Goal: Find specific page/section: Find specific page/section

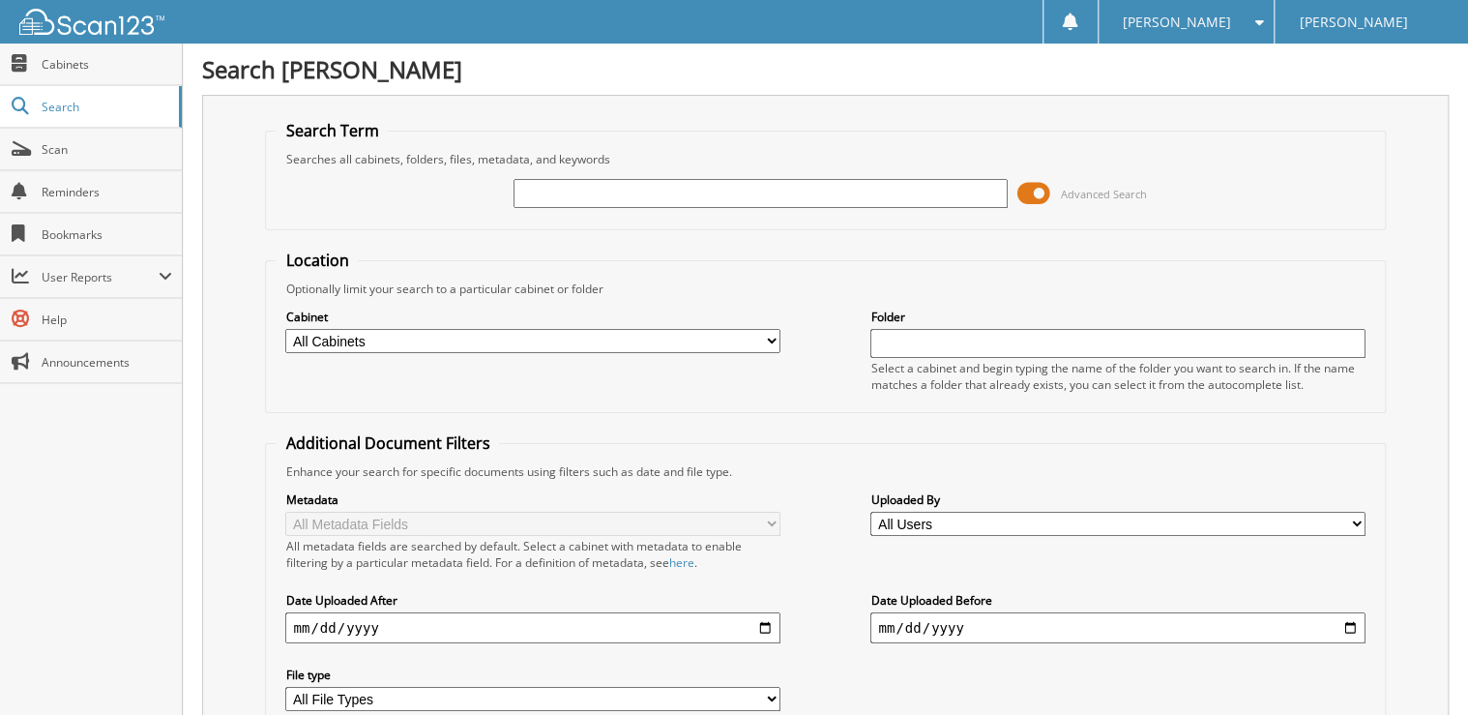
click at [551, 186] on input "text" at bounding box center [761, 193] width 494 height 29
type input "5"
type input "44938"
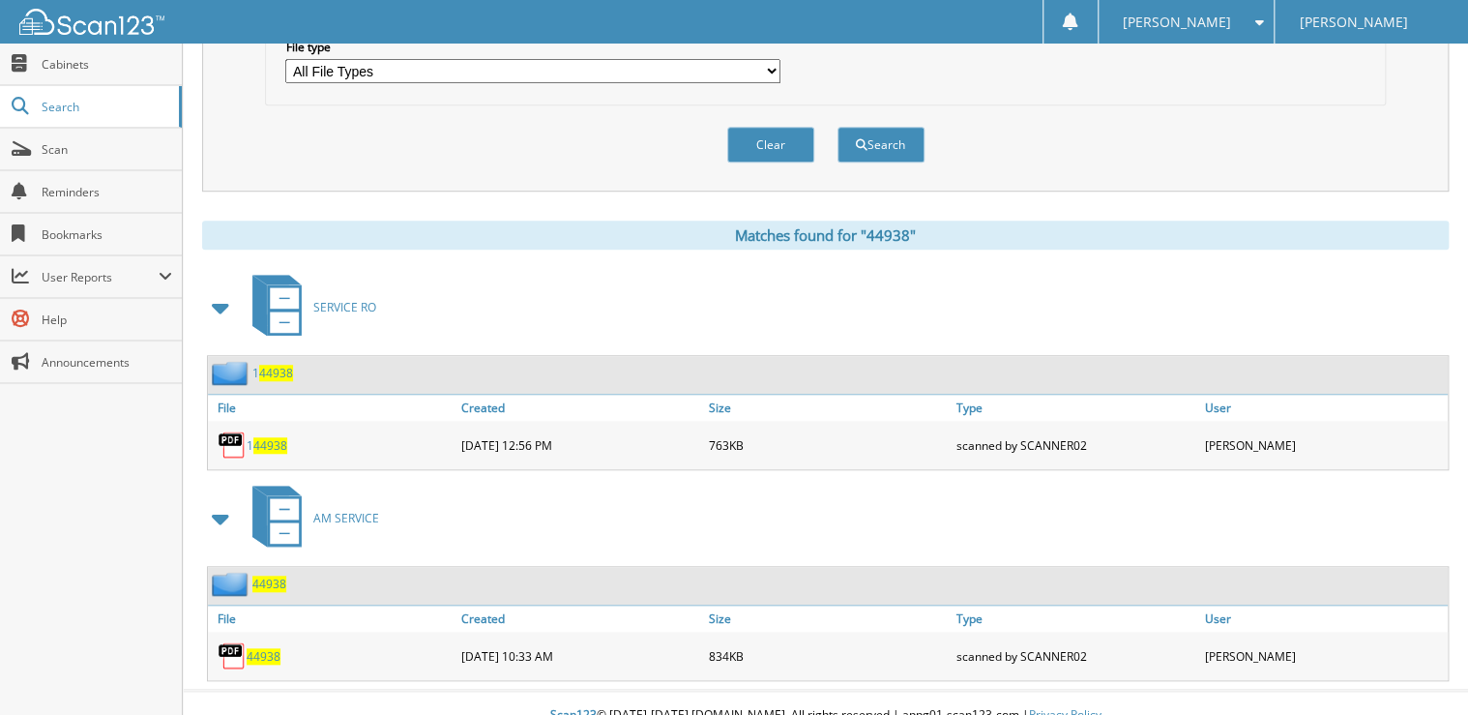
scroll to position [629, 0]
click at [267, 647] on span "44938" at bounding box center [264, 655] width 34 height 16
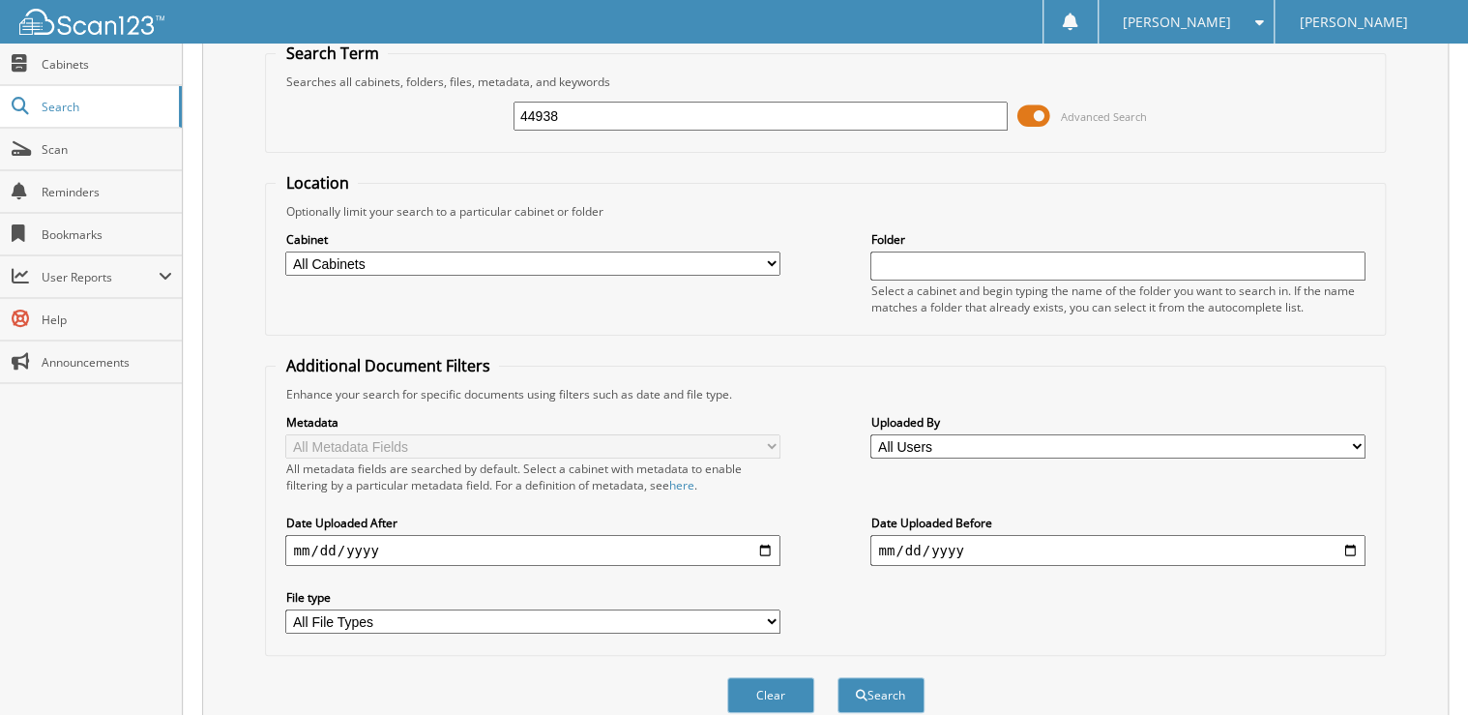
scroll to position [0, 0]
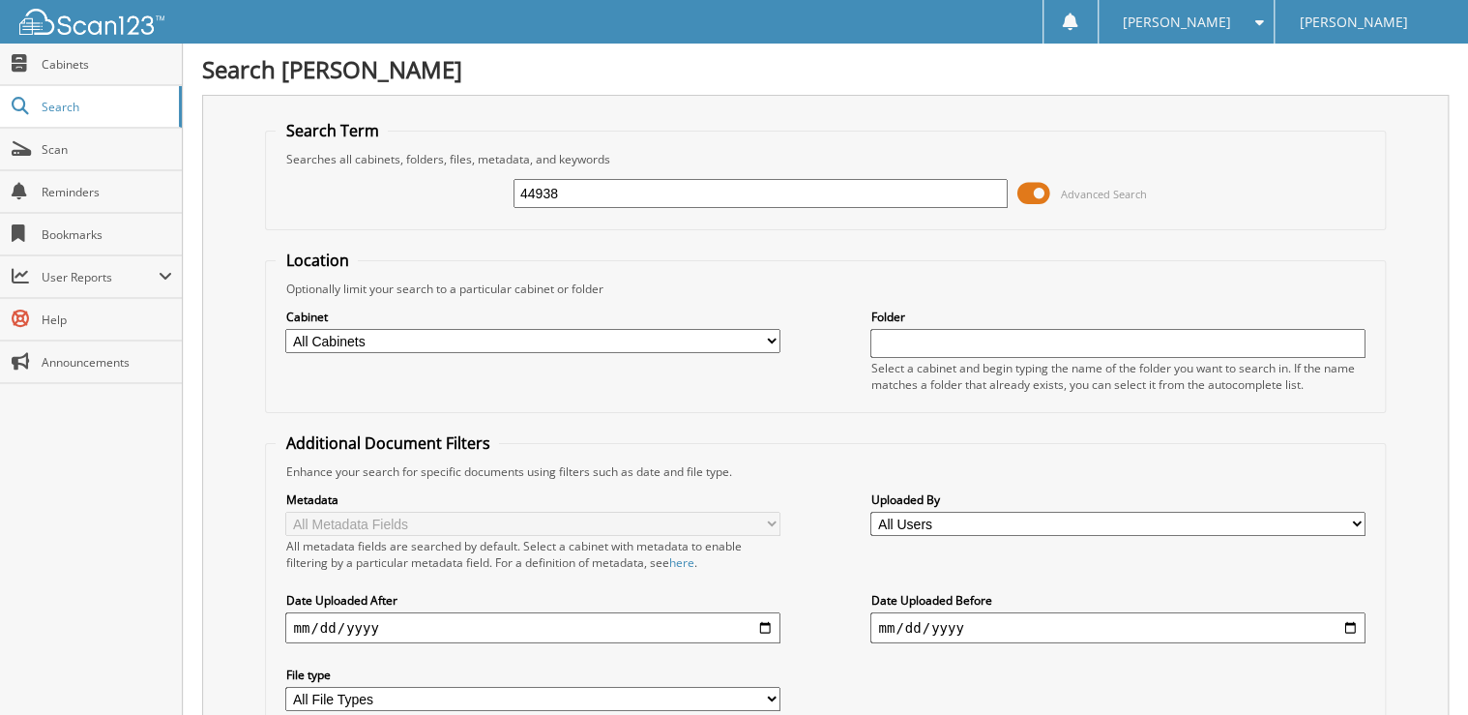
click at [572, 192] on input "44938" at bounding box center [761, 193] width 494 height 29
type input "advance"
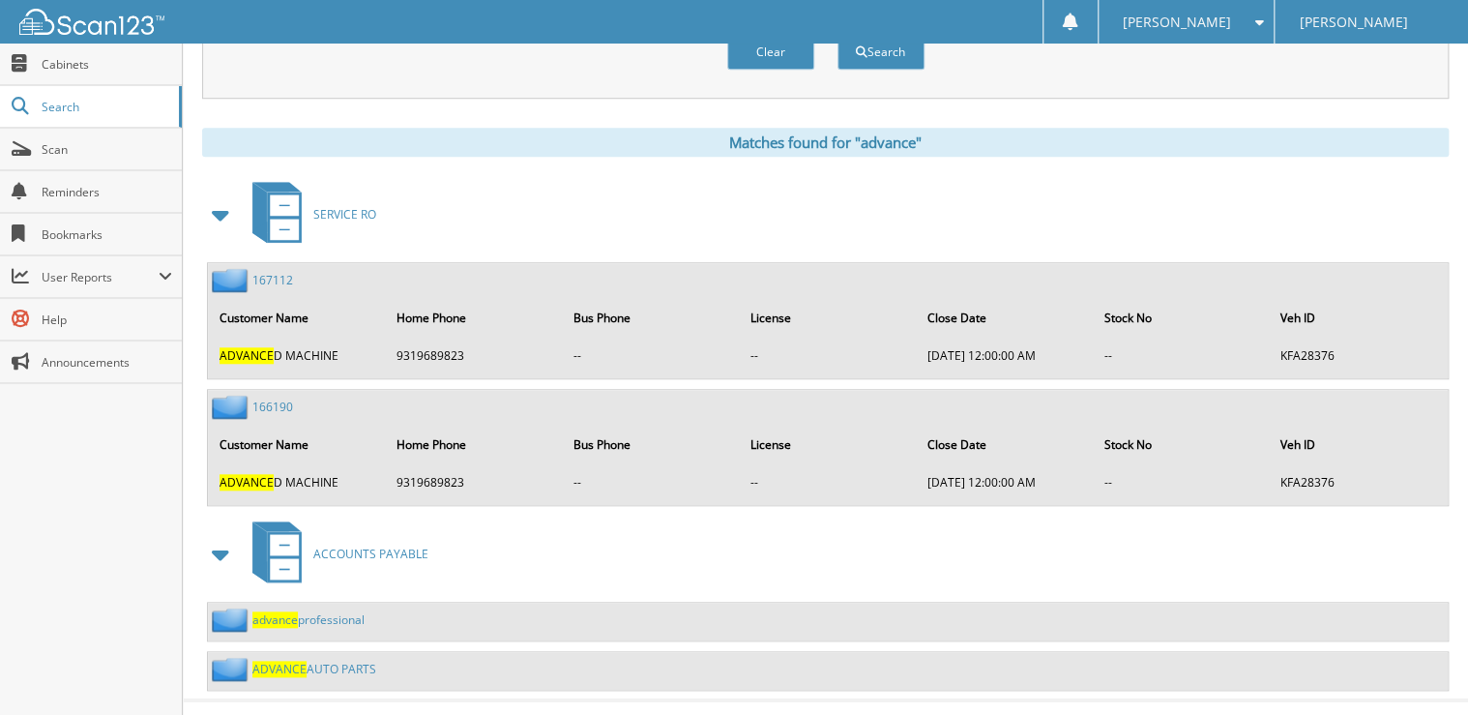
scroll to position [724, 0]
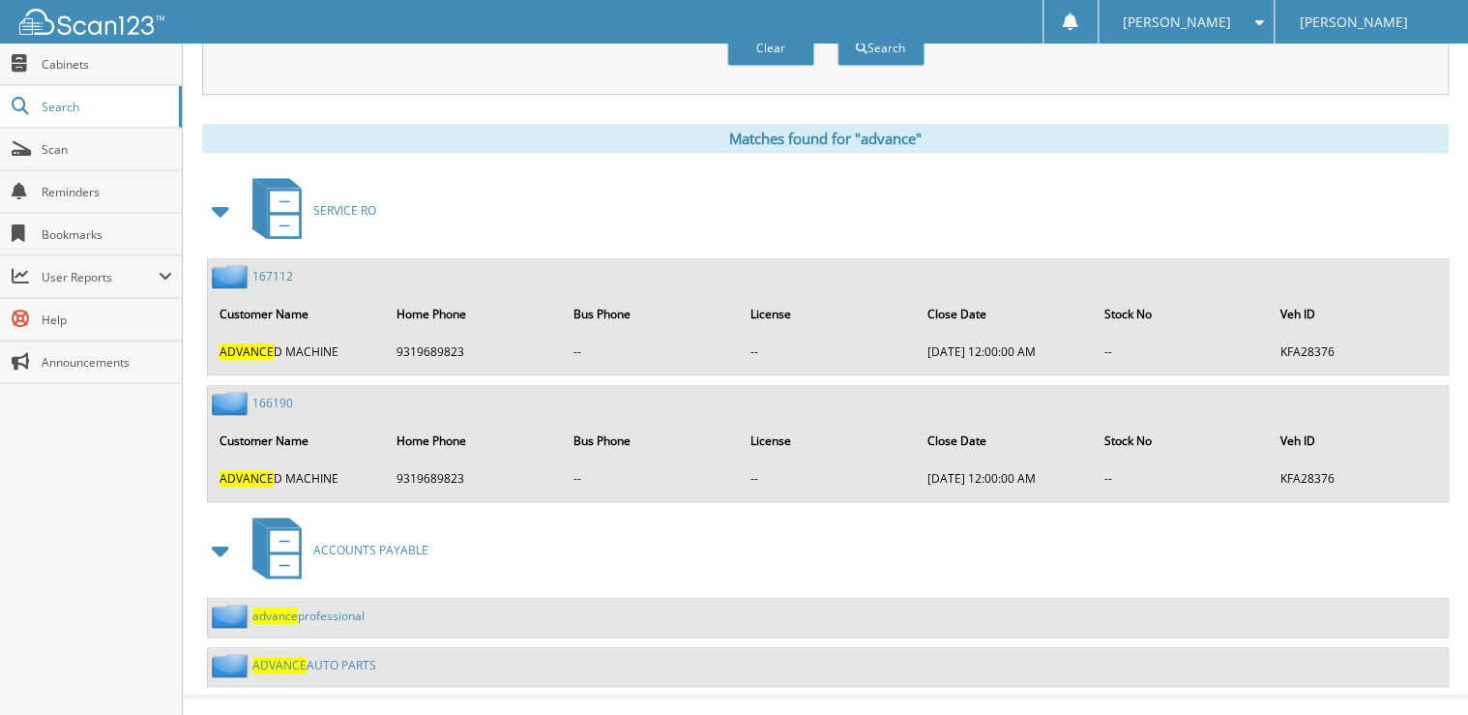
click at [310, 657] on link "ADVANCE AUTO PARTS" at bounding box center [314, 665] width 124 height 16
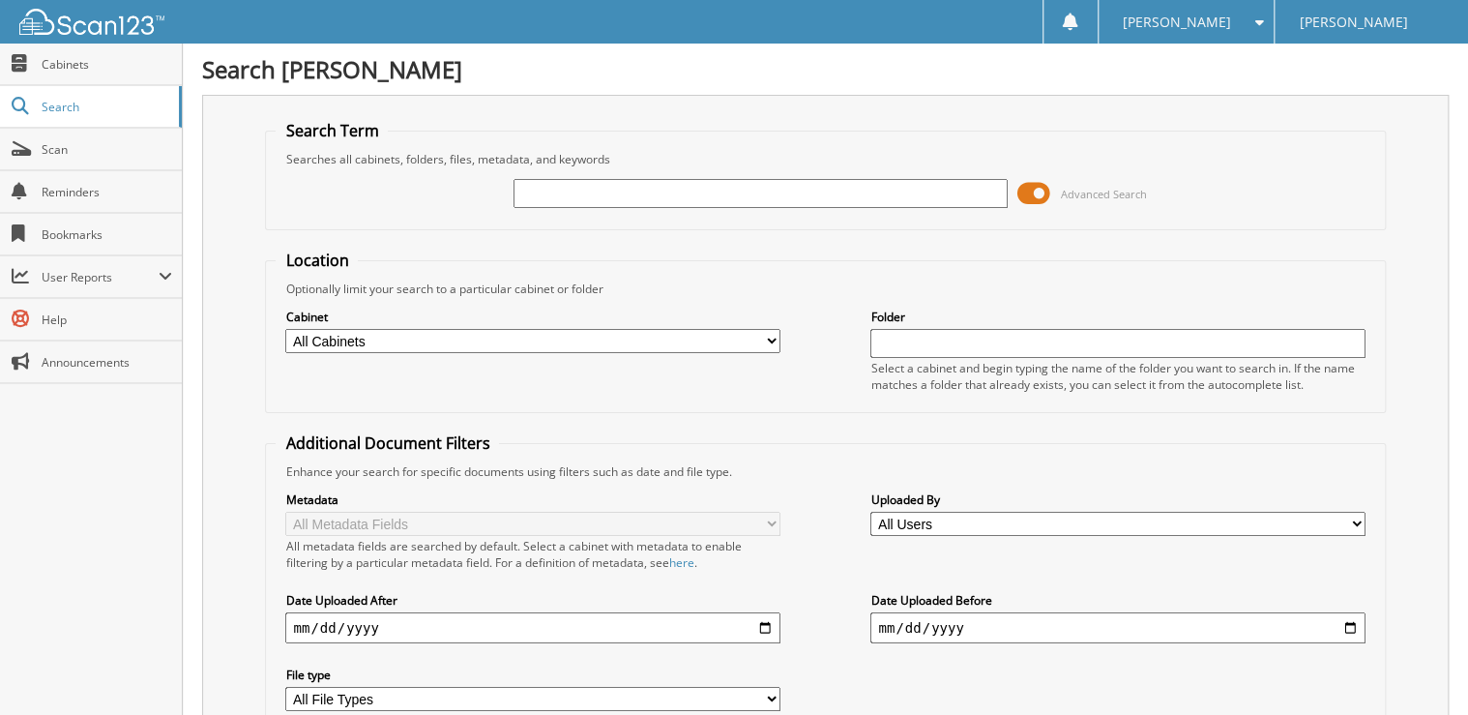
click at [658, 197] on input "text" at bounding box center [761, 193] width 494 height 29
type input "44938"
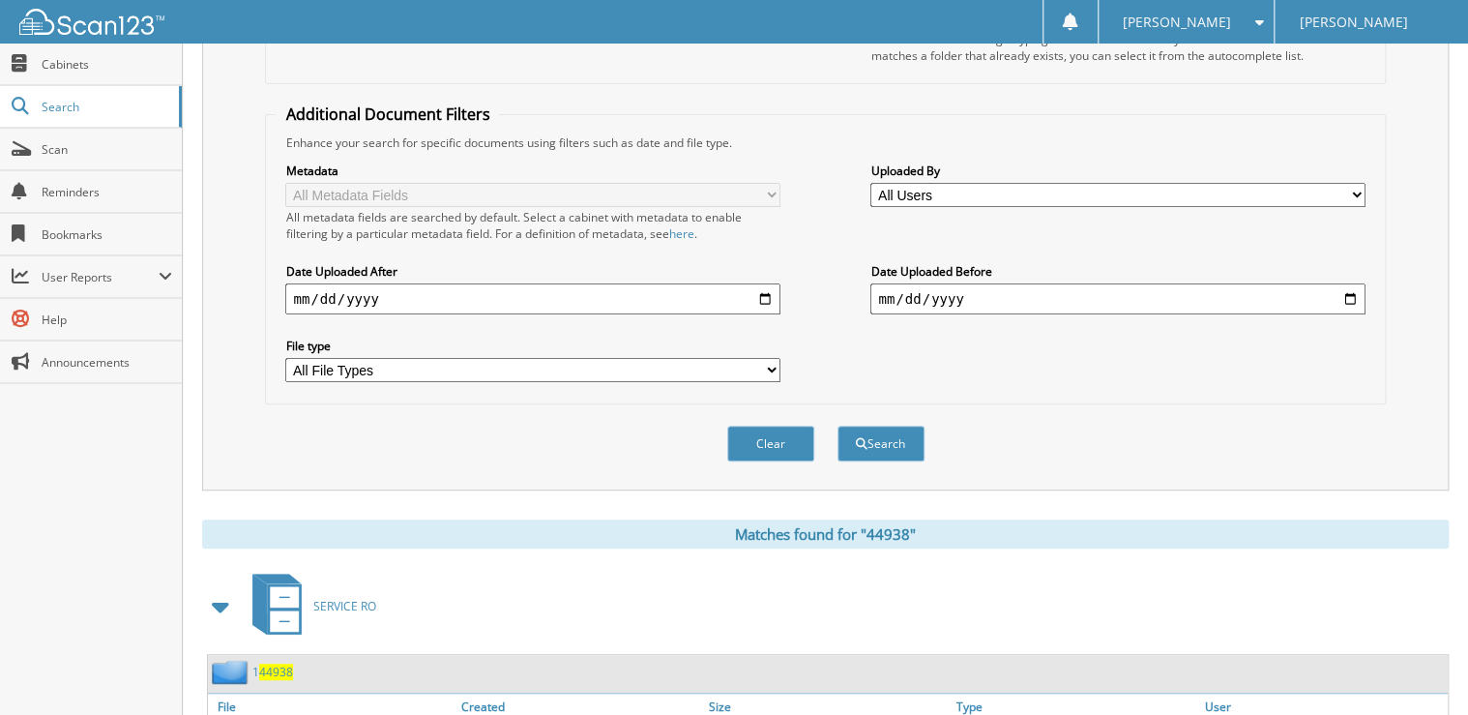
scroll to position [629, 0]
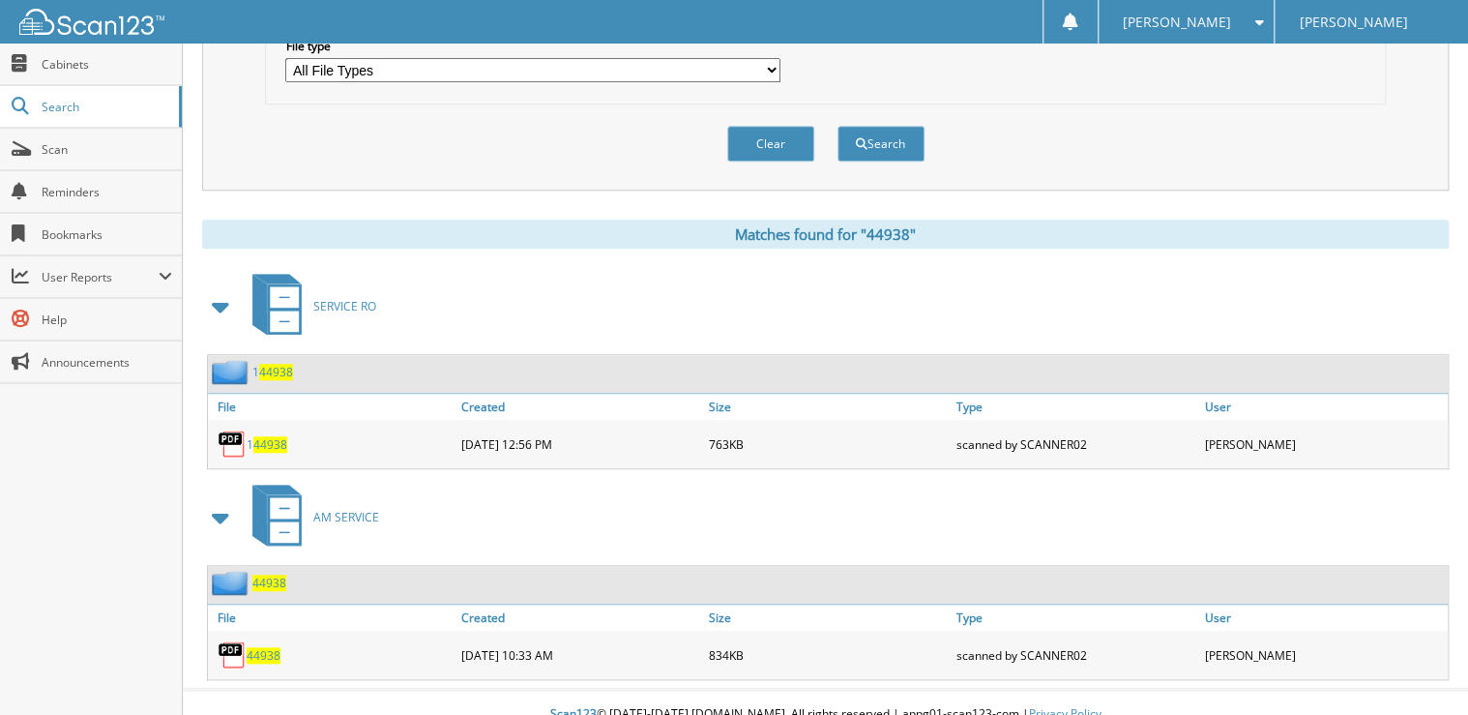
click at [267, 647] on span "44938" at bounding box center [264, 655] width 34 height 16
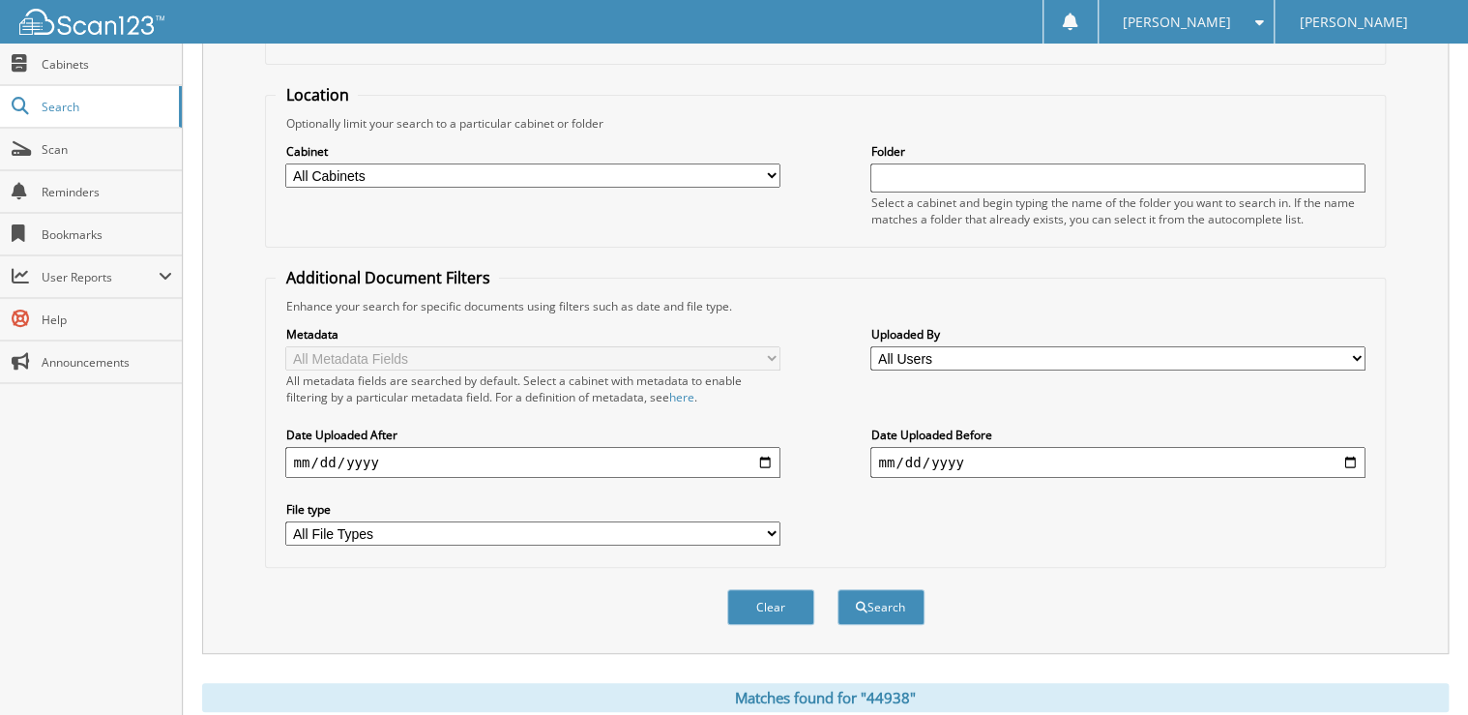
scroll to position [164, 0]
click at [64, 111] on span "Search" at bounding box center [106, 107] width 128 height 16
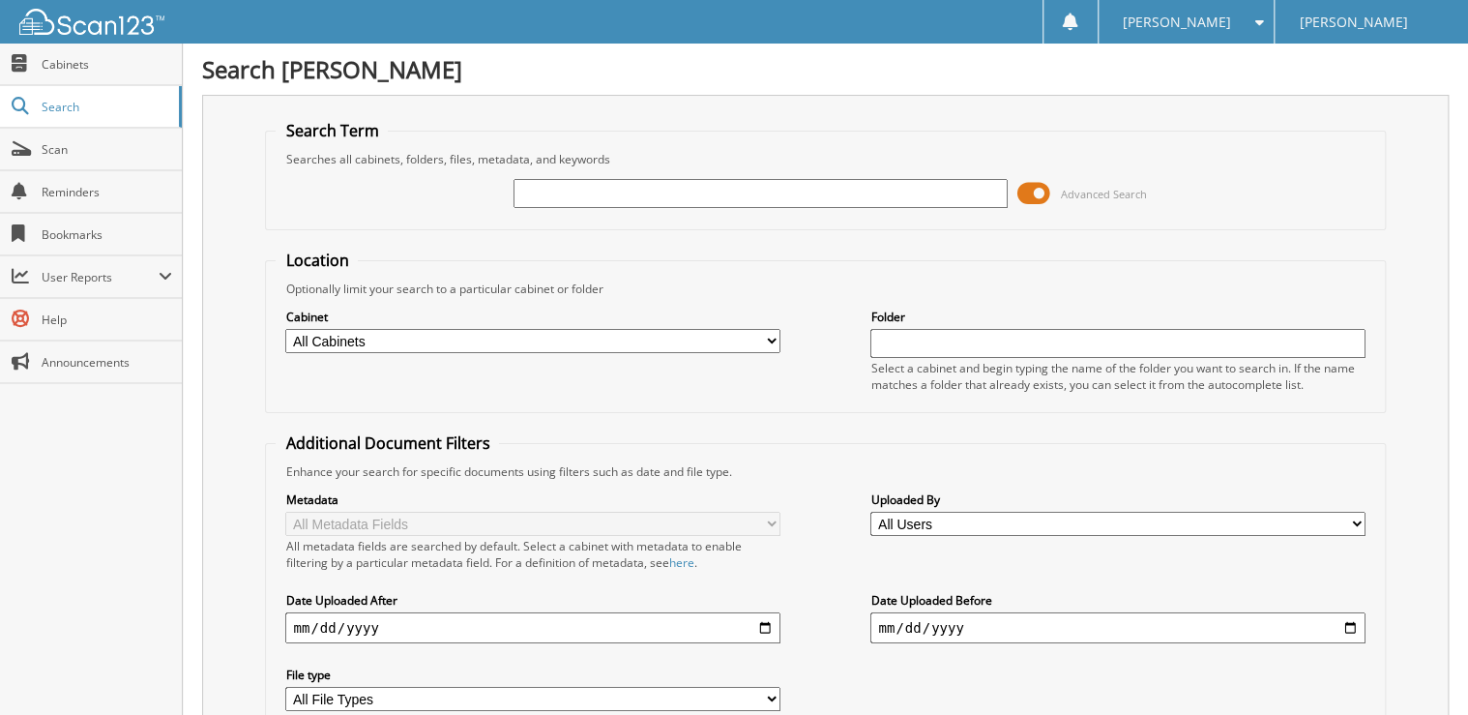
click at [642, 193] on input "text" at bounding box center [761, 193] width 494 height 29
type input "advance"
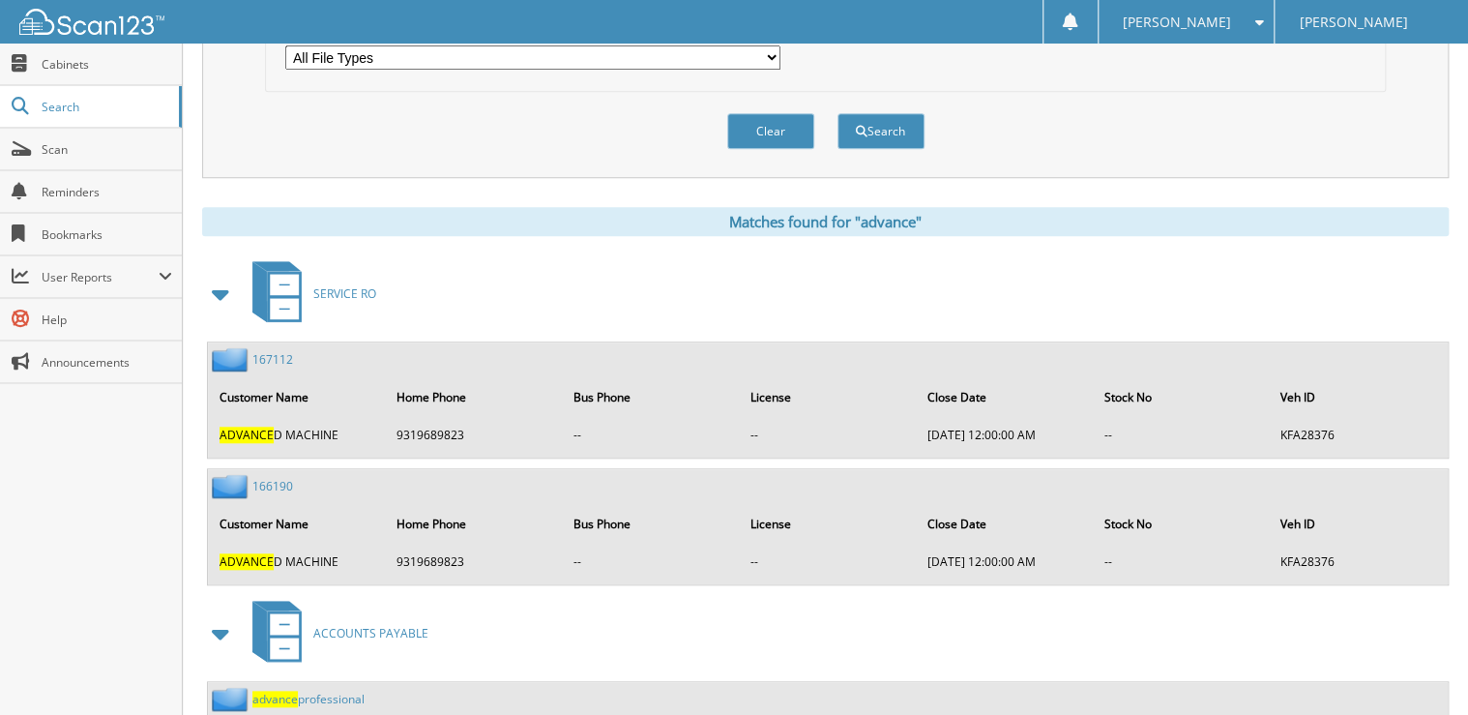
scroll to position [724, 0]
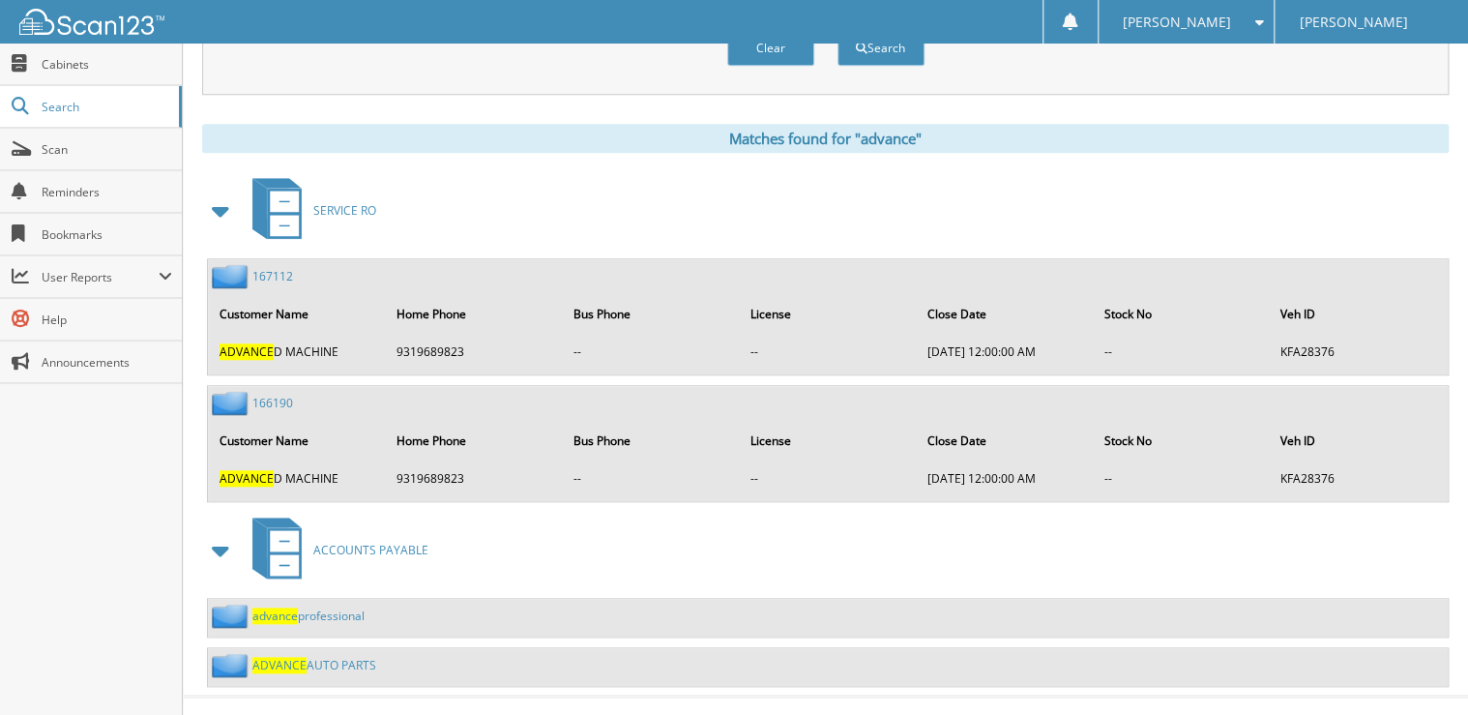
click at [306, 607] on link "advance professional" at bounding box center [308, 615] width 112 height 16
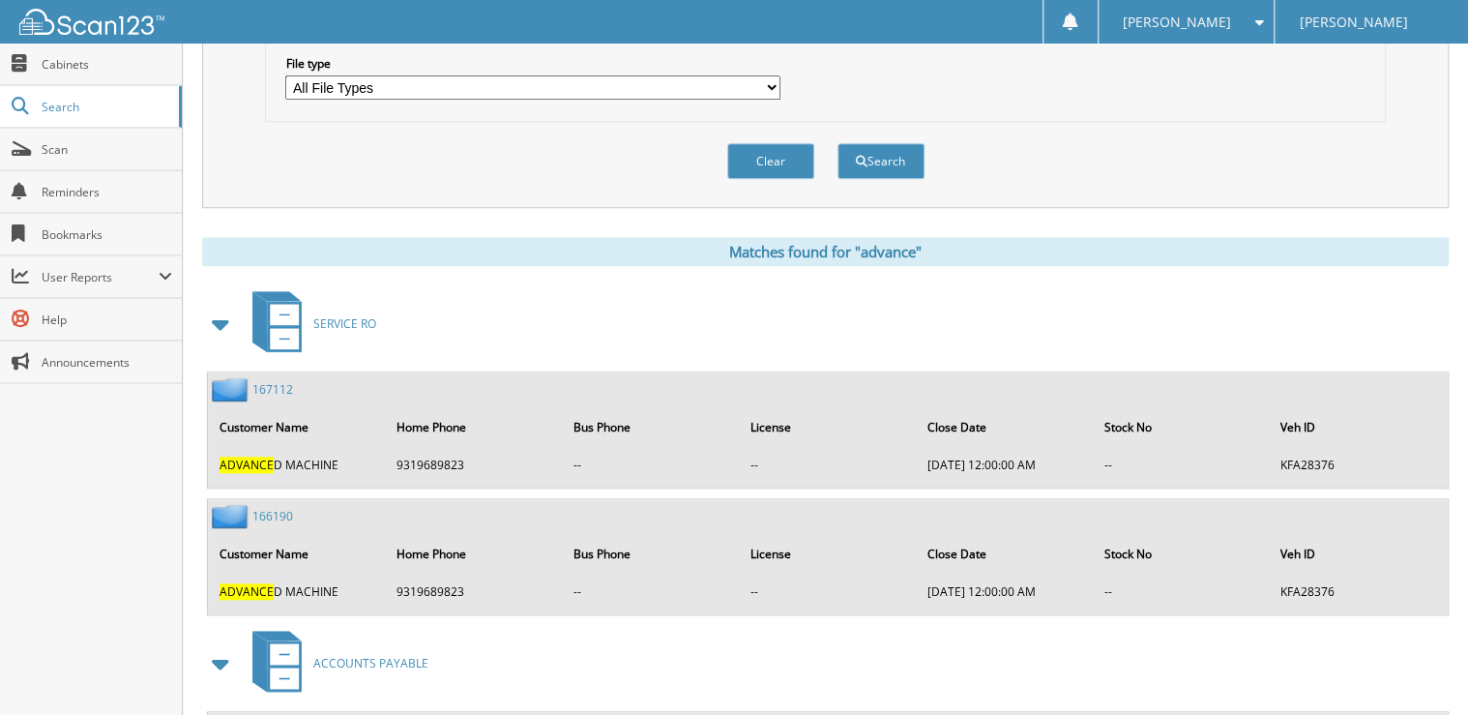
scroll to position [724, 0]
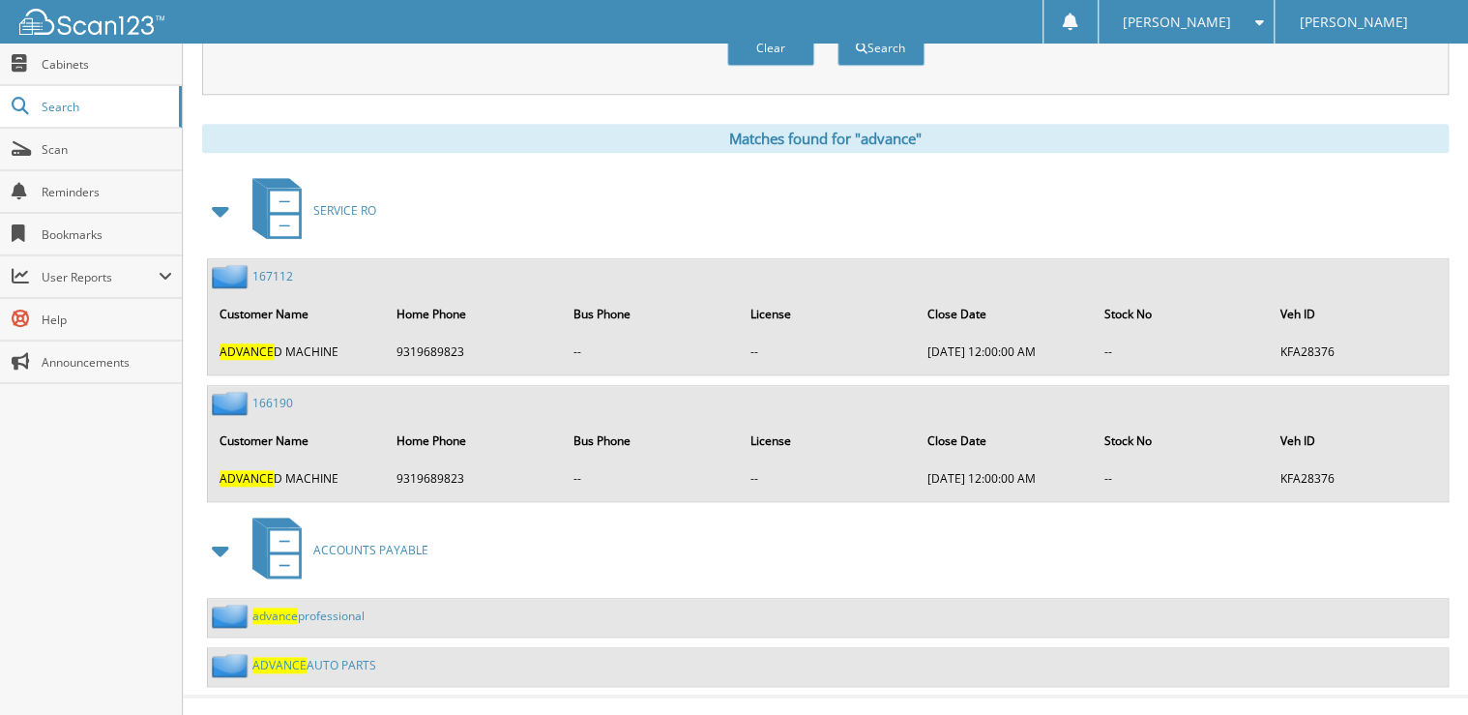
click at [327, 657] on link "ADVANCE AUTO PARTS" at bounding box center [314, 665] width 124 height 16
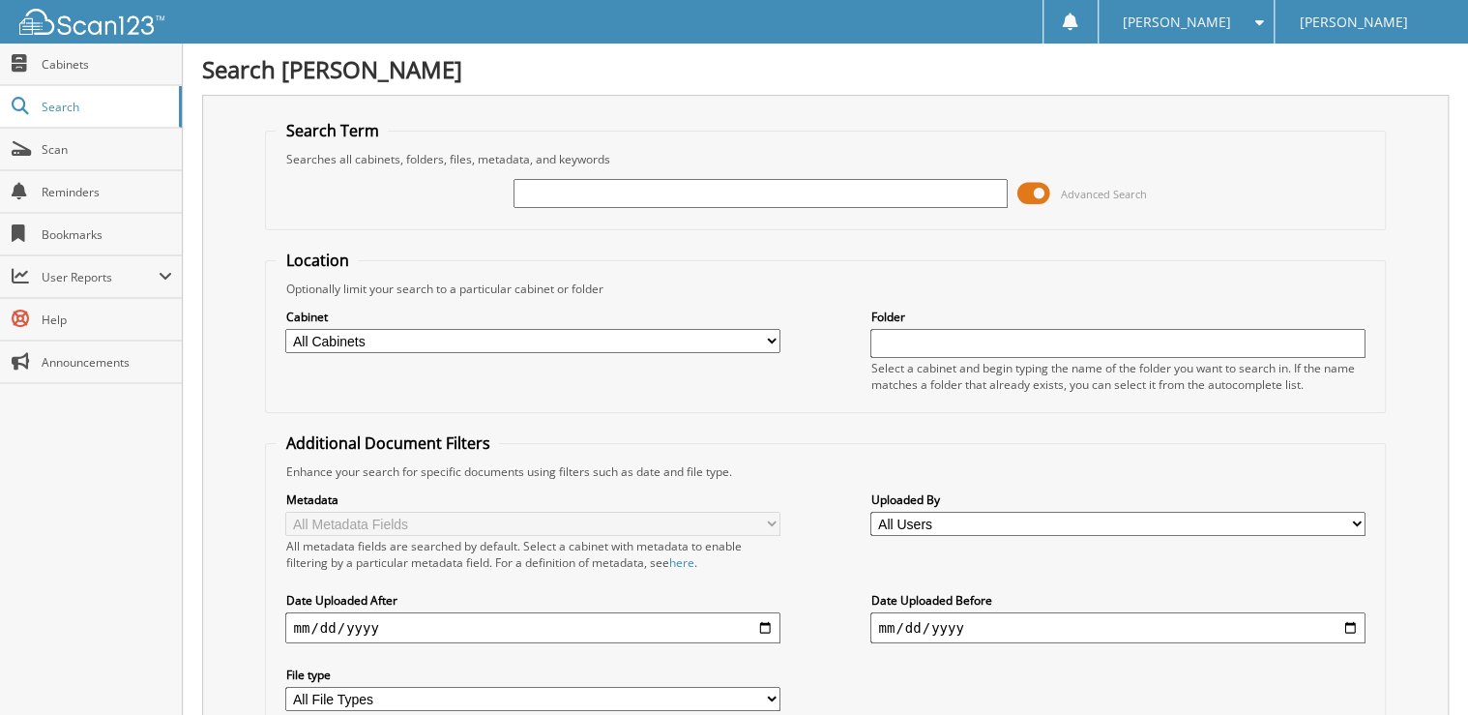
click at [608, 188] on input "text" at bounding box center [761, 193] width 494 height 29
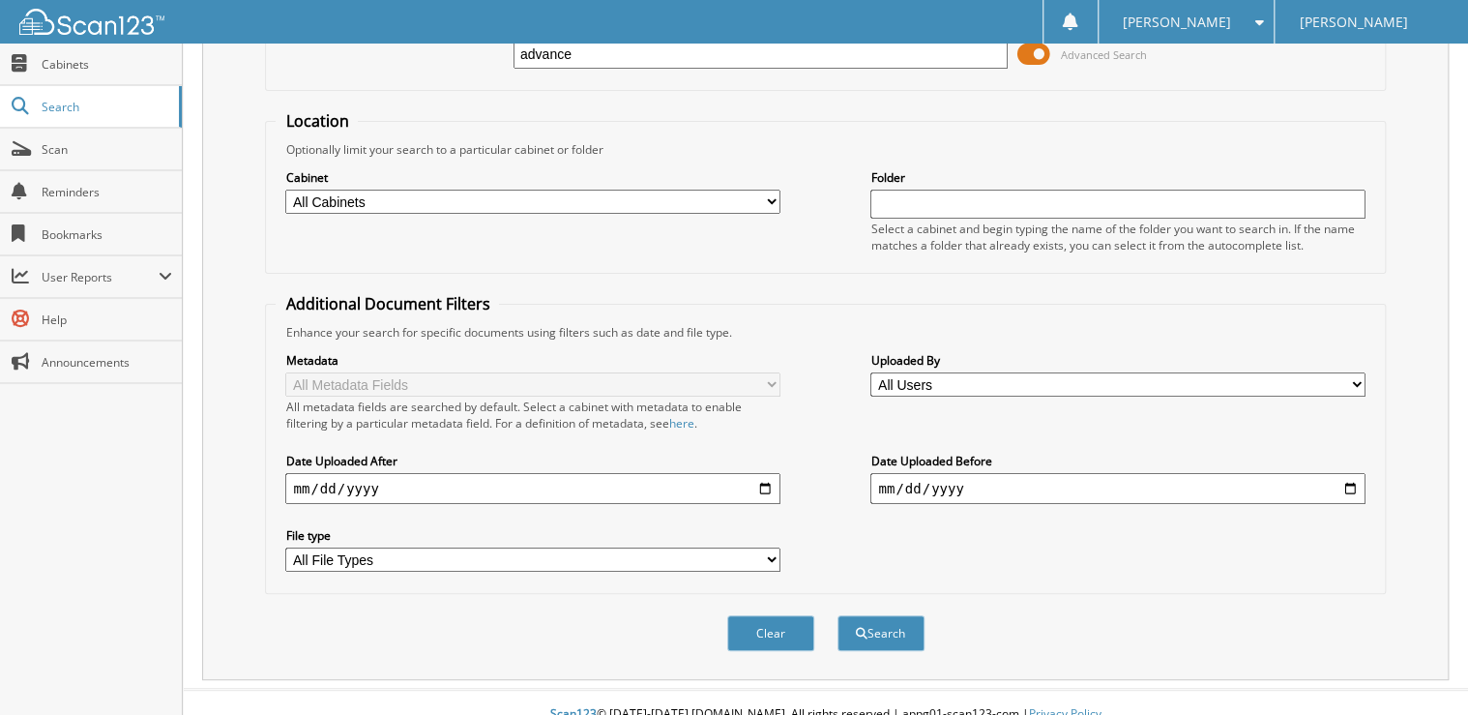
scroll to position [145, 0]
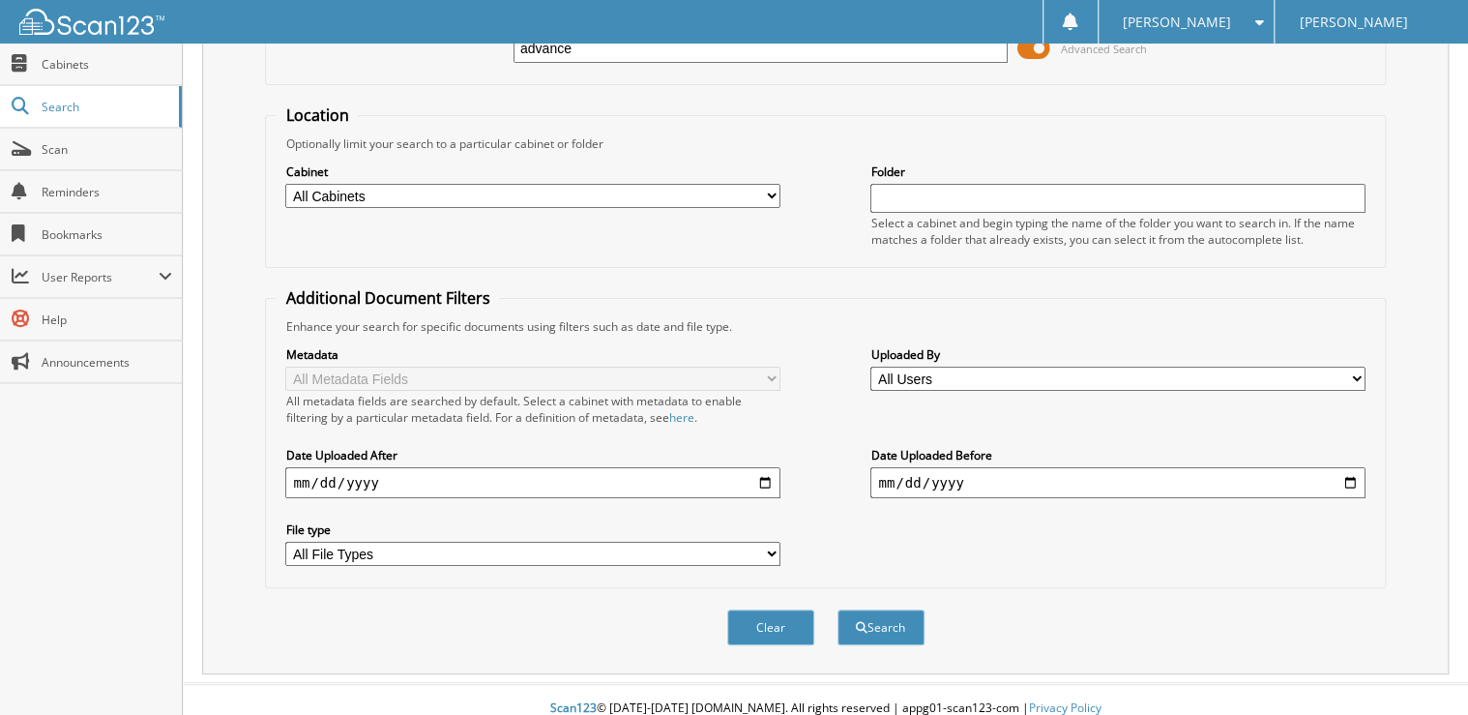
type input "advance"
click at [763, 469] on input "date" at bounding box center [532, 482] width 494 height 31
type input "2024-11-16"
click at [976, 467] on input "date" at bounding box center [1117, 482] width 494 height 31
click at [987, 472] on input "date" at bounding box center [1117, 482] width 494 height 31
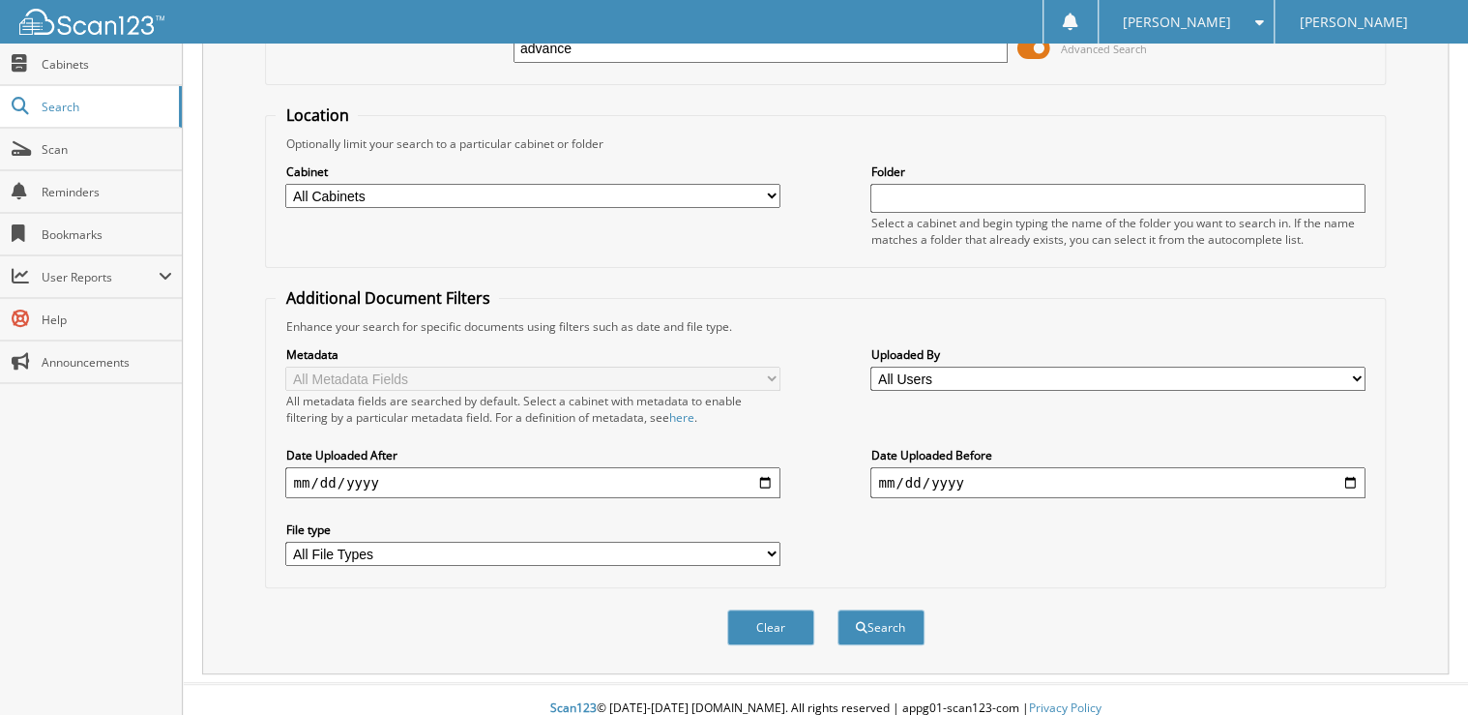
click at [1355, 468] on input "date" at bounding box center [1117, 482] width 494 height 31
type input "[DATE]"
click at [959, 560] on div "Metadata All Metadata Fields All metadata fields are searched by default. Selec…" at bounding box center [825, 456] width 1099 height 243
click at [887, 610] on button "Search" at bounding box center [881, 627] width 87 height 36
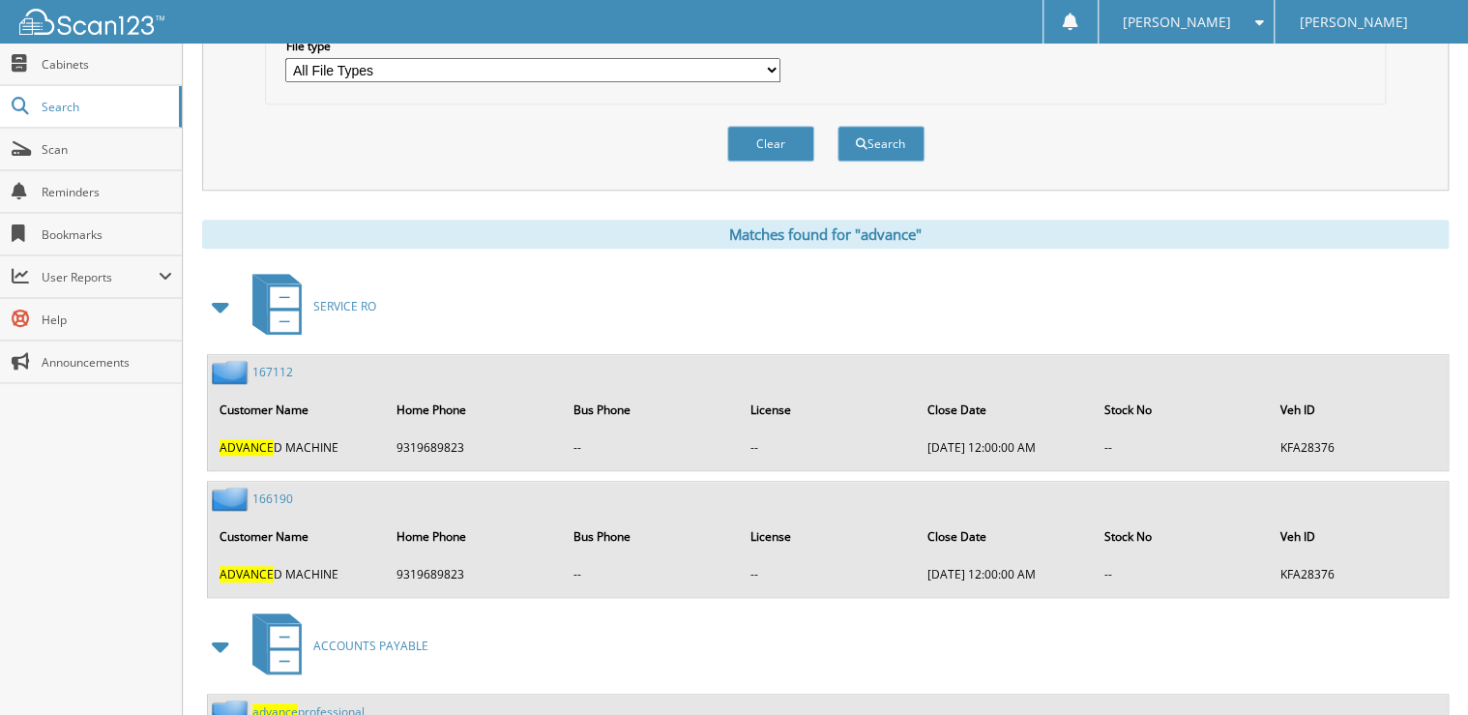
scroll to position [724, 0]
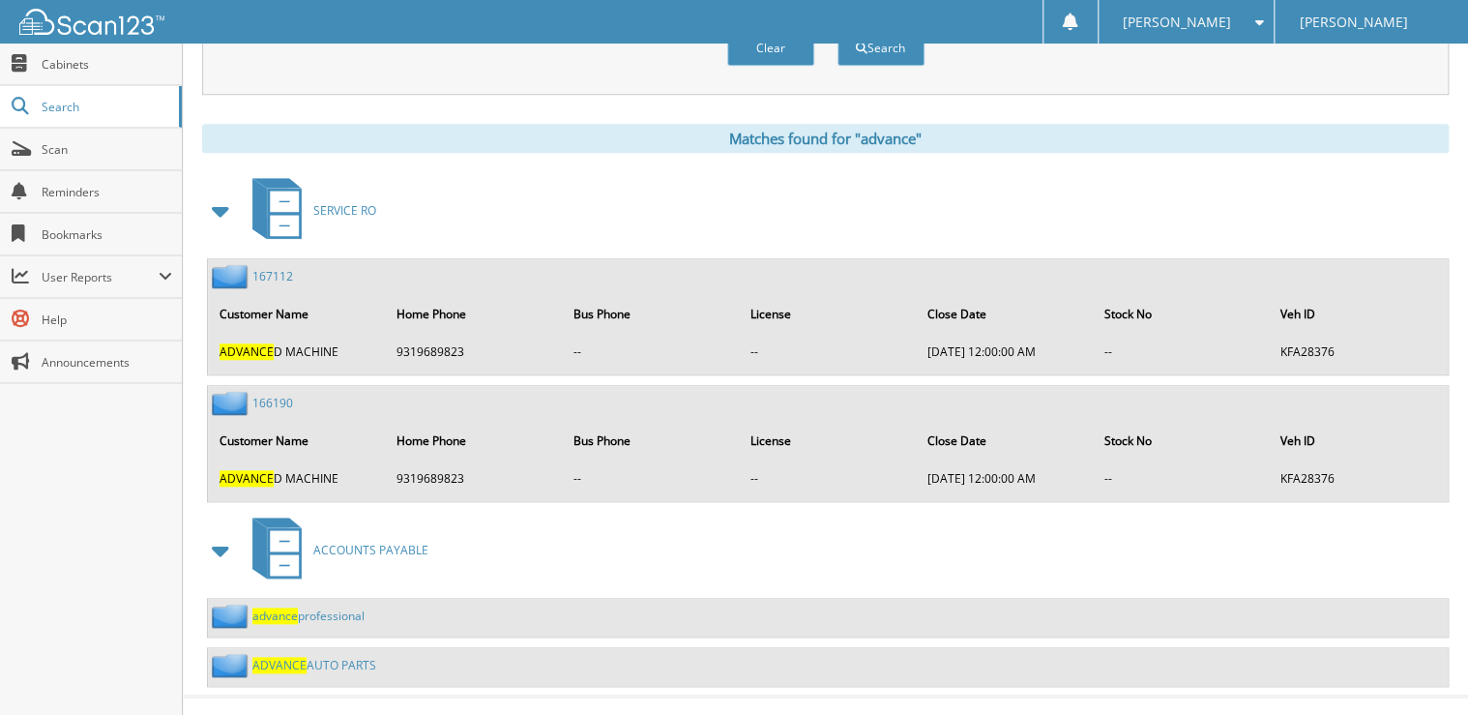
click at [353, 657] on link "ADVANCE AUTO PARTS" at bounding box center [314, 665] width 124 height 16
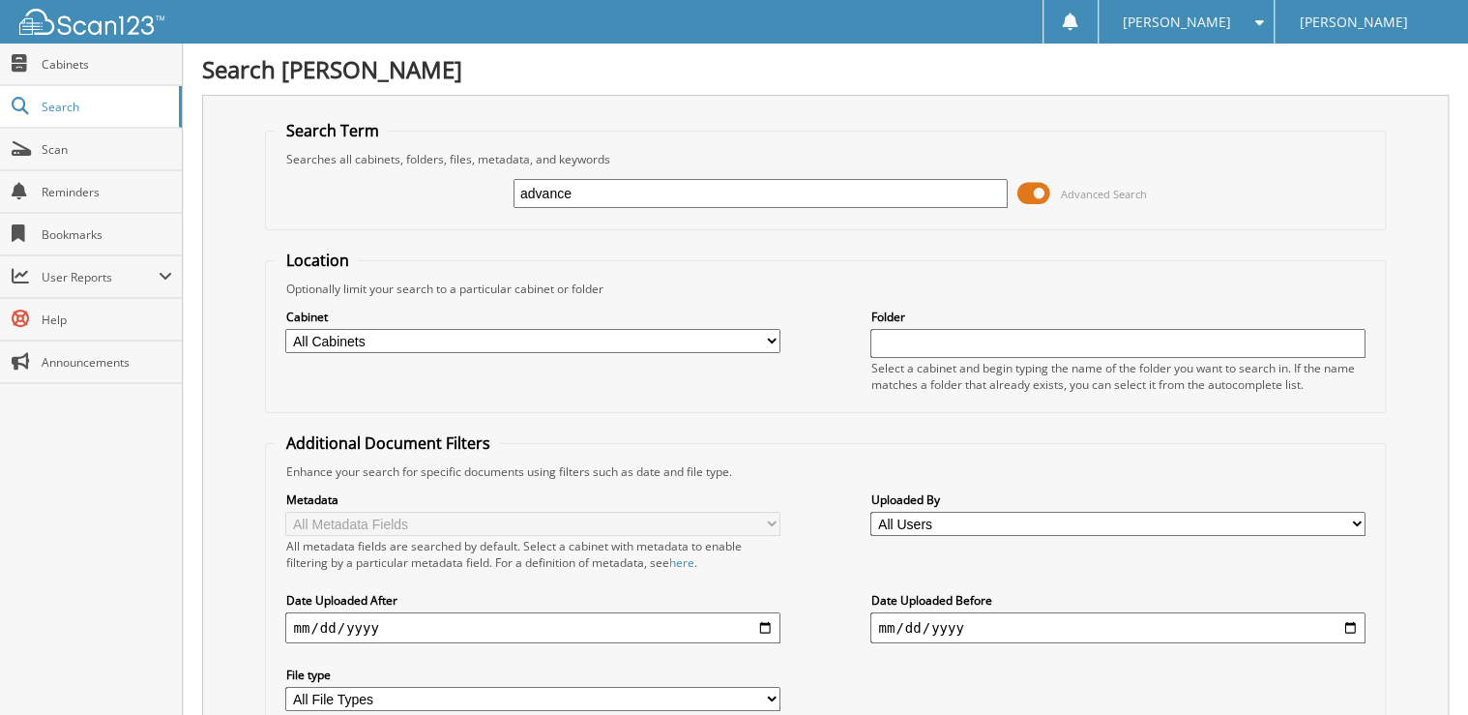
click at [689, 189] on input "advance" at bounding box center [761, 193] width 494 height 29
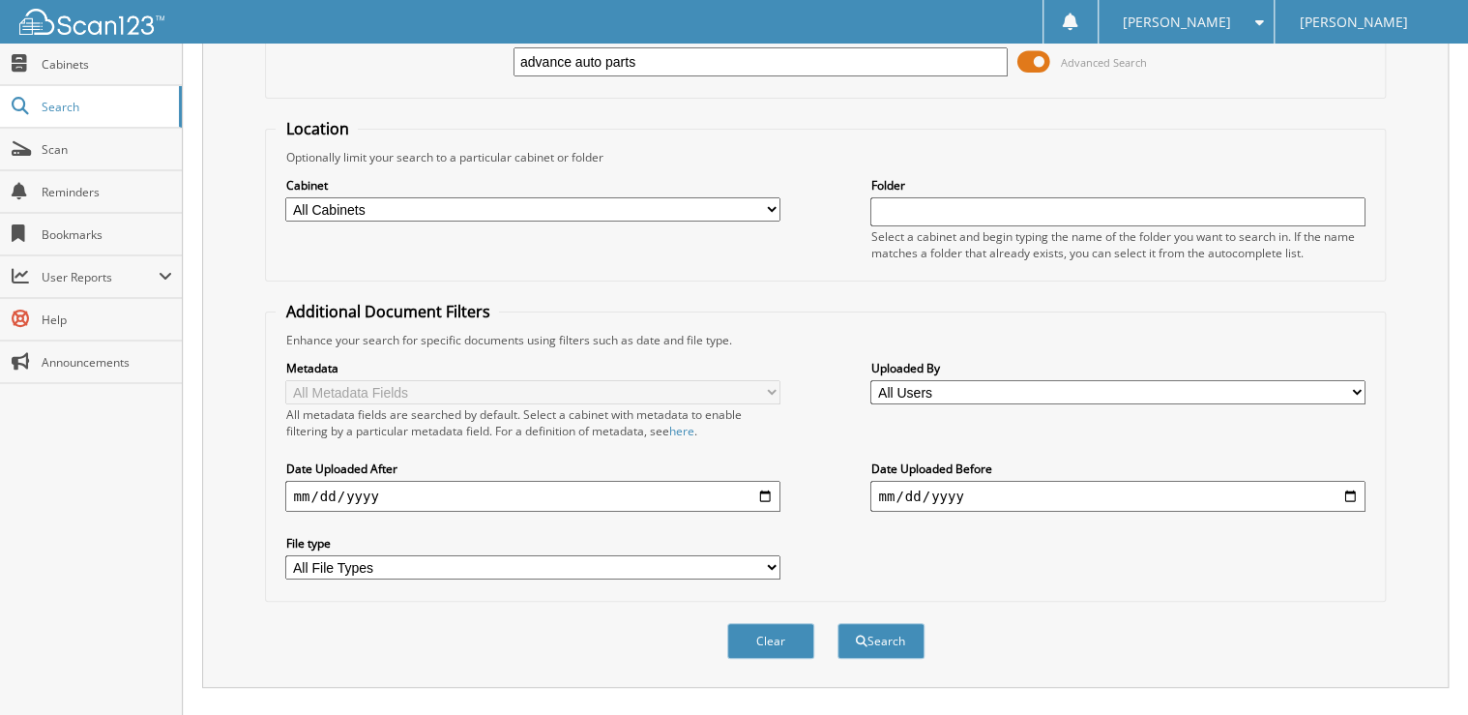
scroll to position [464, 0]
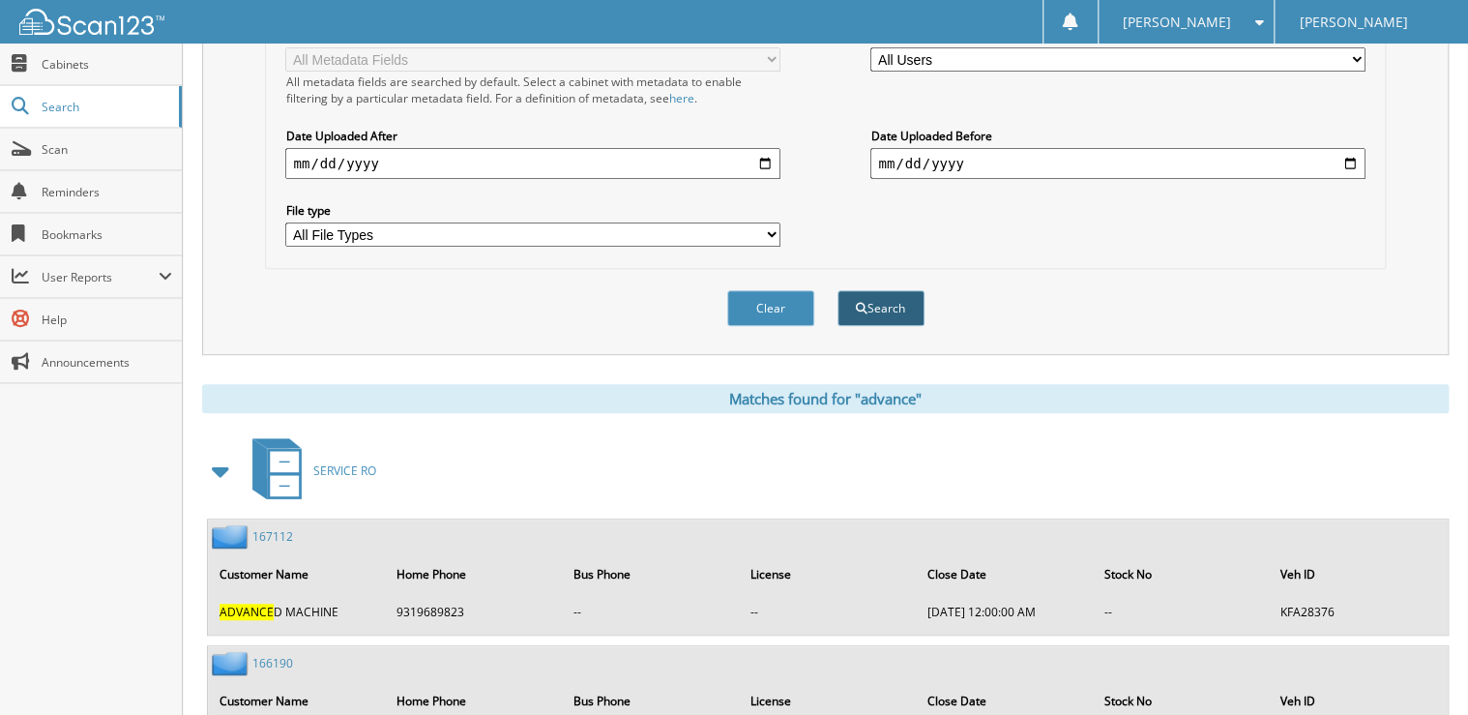
type input "advance auto parts"
click at [913, 290] on button "Search" at bounding box center [881, 308] width 87 height 36
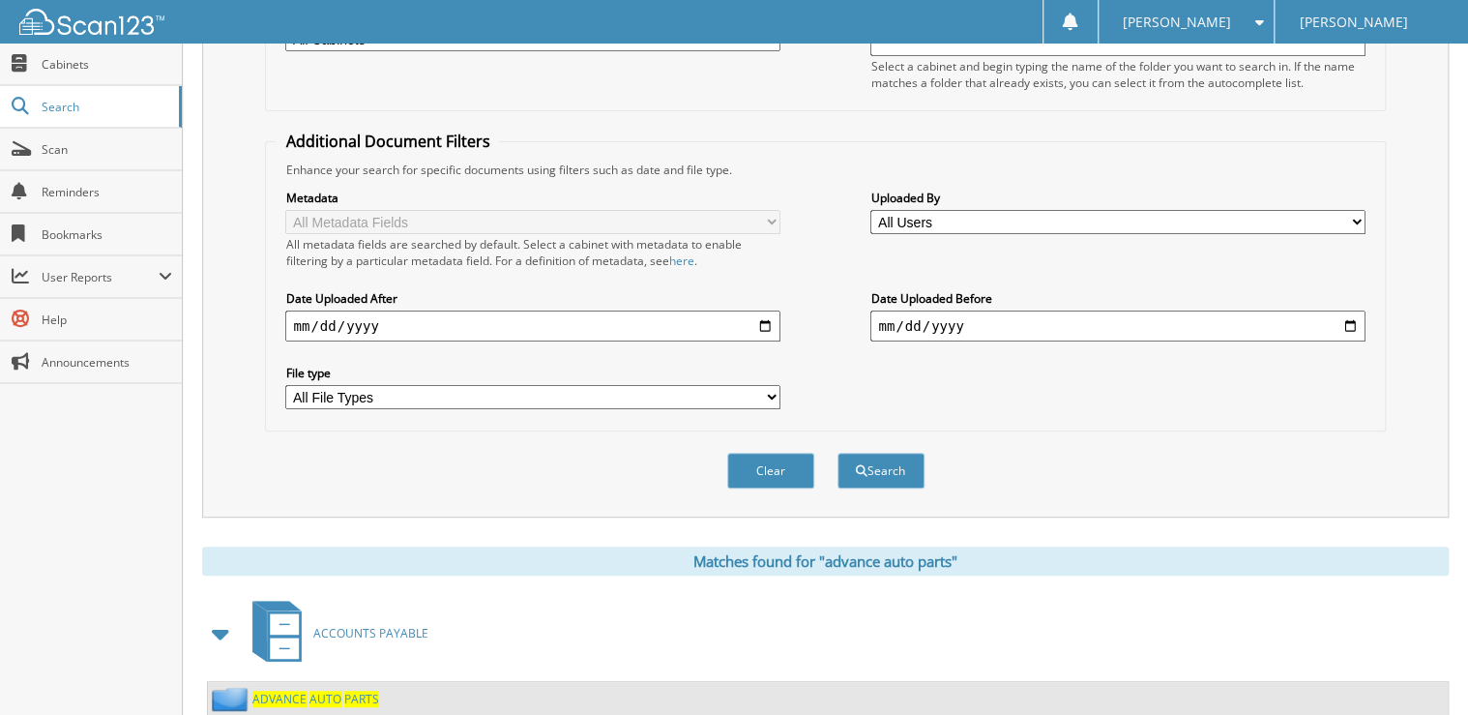
scroll to position [346, 0]
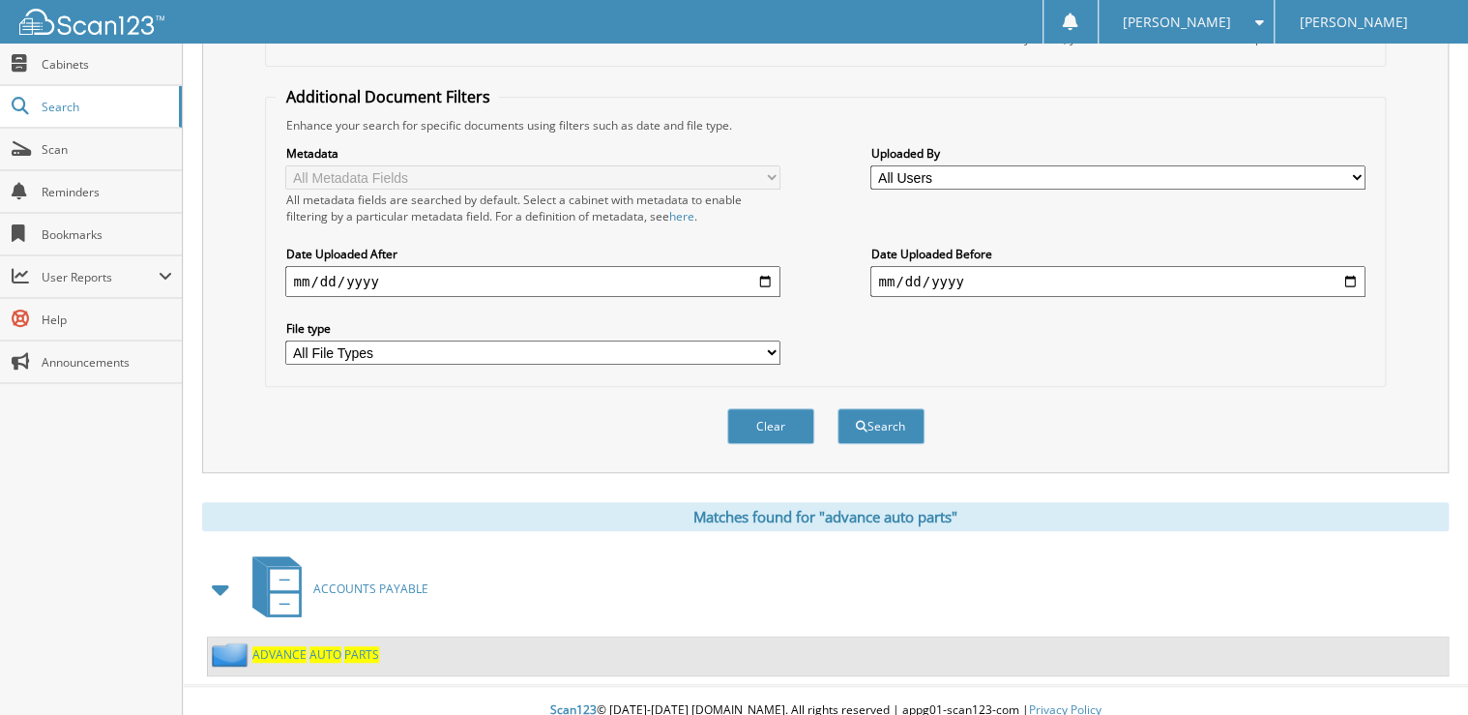
click at [315, 646] on span "AUTO" at bounding box center [326, 654] width 32 height 16
